Goal: Transaction & Acquisition: Book appointment/travel/reservation

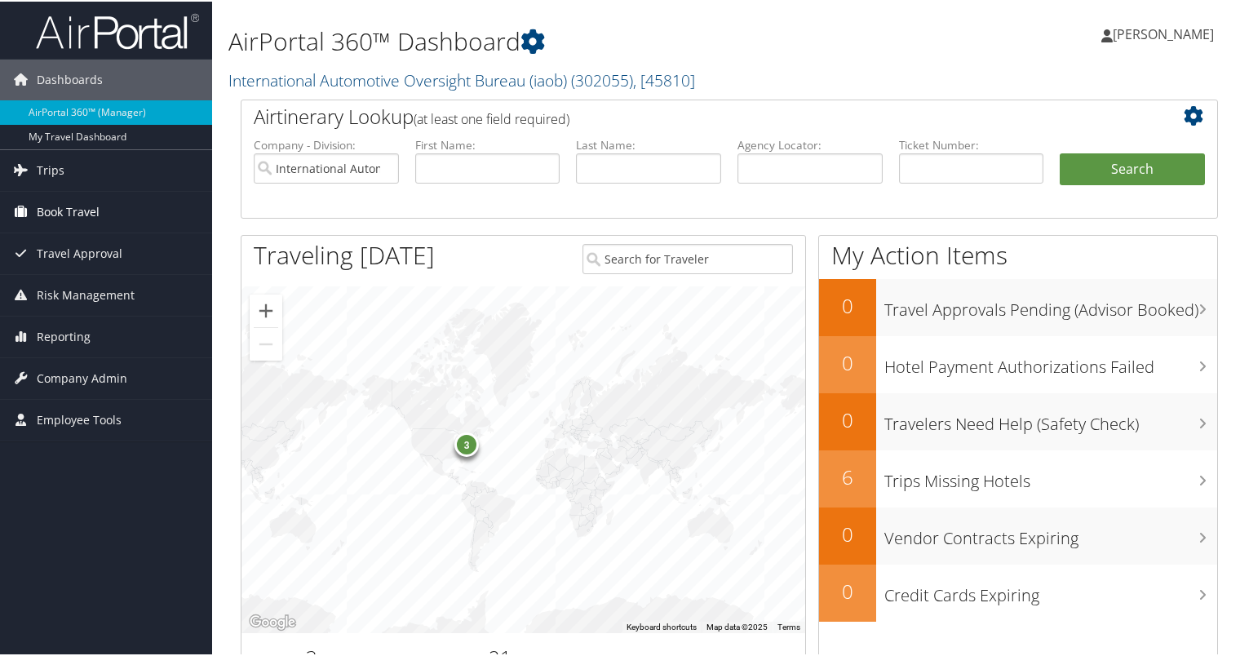
click at [78, 218] on span "Book Travel" at bounding box center [68, 210] width 63 height 41
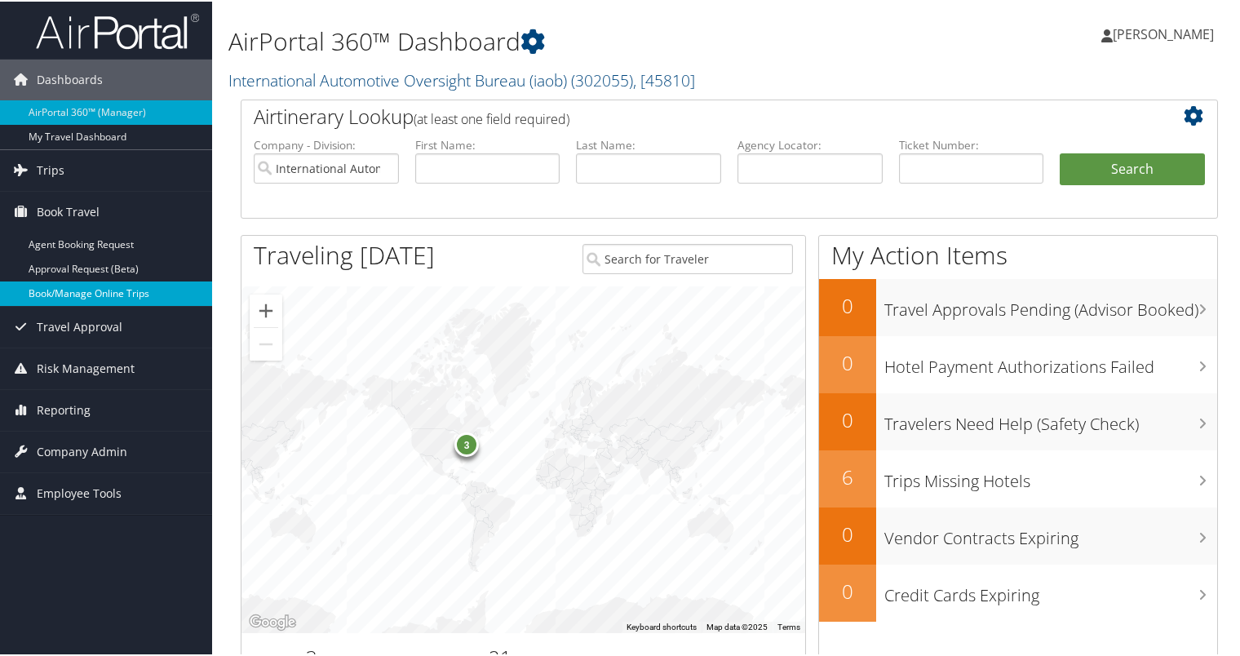
click at [97, 295] on link "Book/Manage Online Trips" at bounding box center [106, 292] width 212 height 24
